Goal: Find specific page/section: Find specific page/section

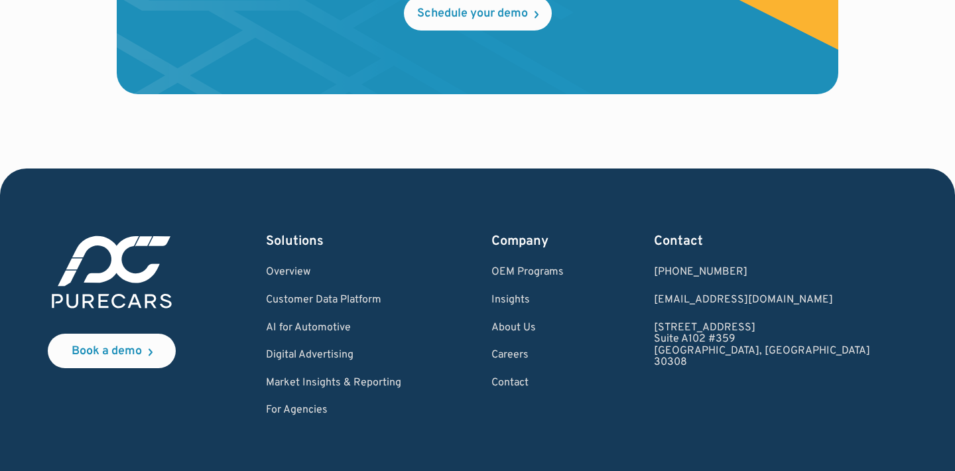
scroll to position [4053, 0]
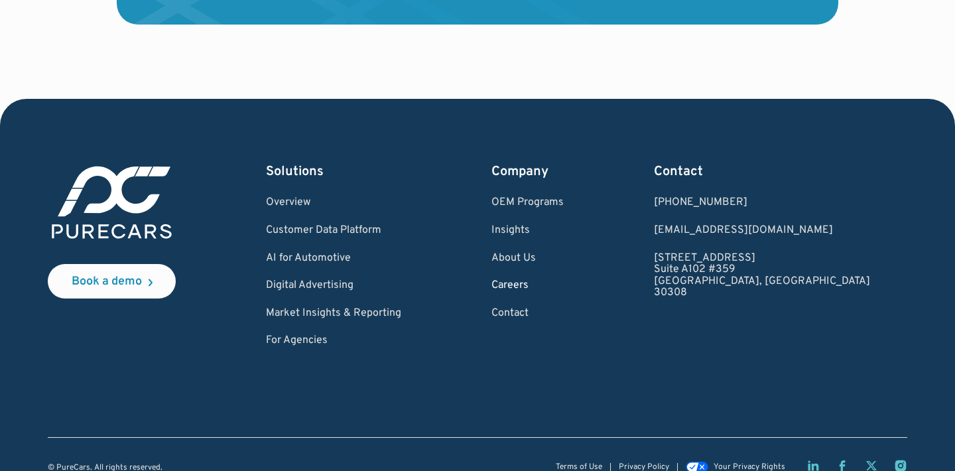
click at [564, 280] on link "Careers" at bounding box center [527, 286] width 72 height 12
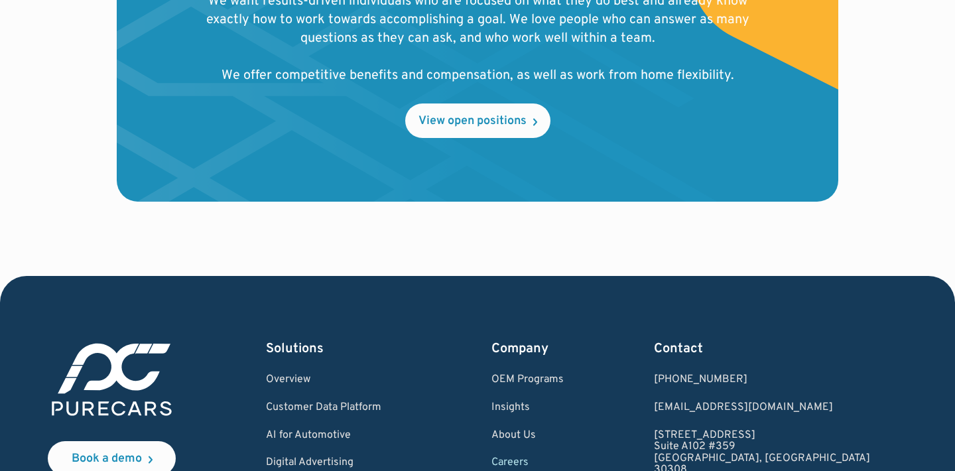
scroll to position [1590, 0]
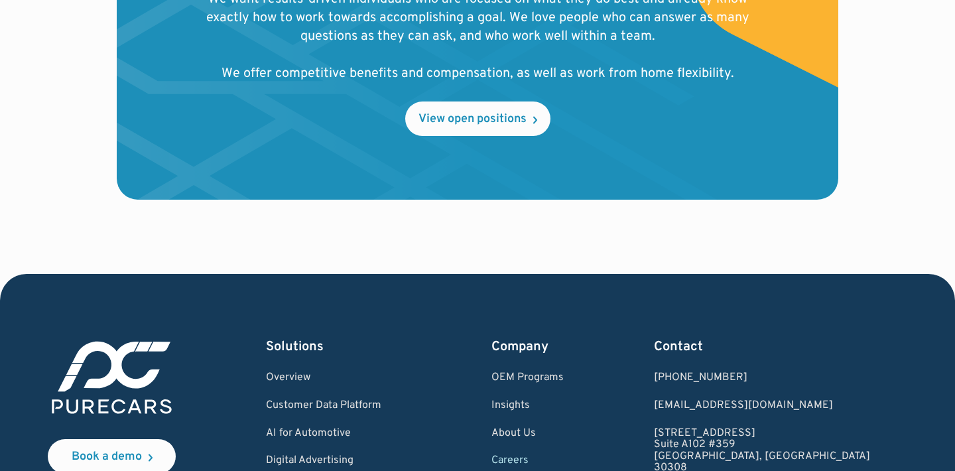
click at [471, 97] on div "Join our team We want results-driven individuals who are focused on what they d…" at bounding box center [478, 38] width 552 height 198
click at [471, 130] on link "View open positions" at bounding box center [477, 118] width 145 height 34
